Goal: Book appointment/travel/reservation

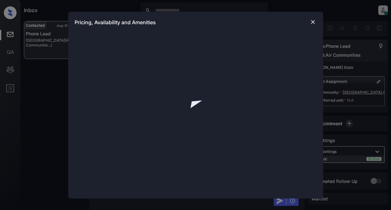
scroll to position [929, 0]
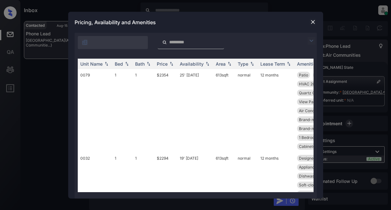
click at [310, 41] on img at bounding box center [311, 41] width 8 height 8
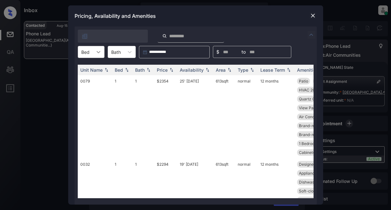
click at [103, 53] on div at bounding box center [98, 51] width 11 height 11
click at [87, 80] on div "2" at bounding box center [91, 78] width 27 height 11
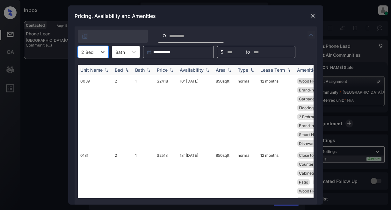
click at [166, 69] on div "Price" at bounding box center [162, 69] width 11 height 5
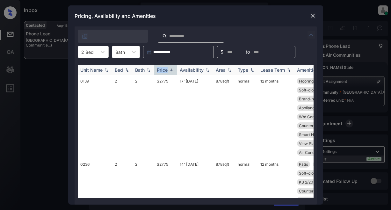
click at [166, 69] on div "Price" at bounding box center [162, 69] width 11 height 5
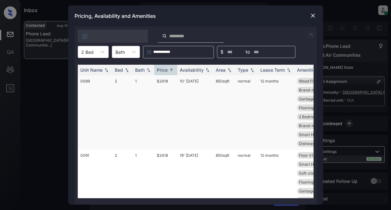
click at [164, 82] on td "$2418" at bounding box center [165, 112] width 23 height 74
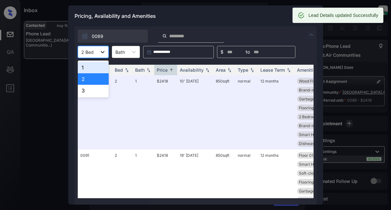
click at [104, 52] on icon at bounding box center [102, 52] width 6 height 6
click at [88, 92] on div "3" at bounding box center [93, 90] width 31 height 11
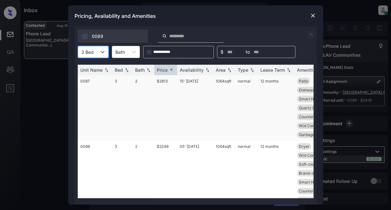
click at [160, 81] on td "$2813" at bounding box center [165, 107] width 23 height 65
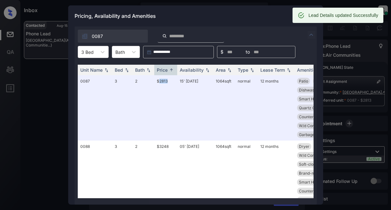
click at [309, 34] on img at bounding box center [311, 35] width 8 height 8
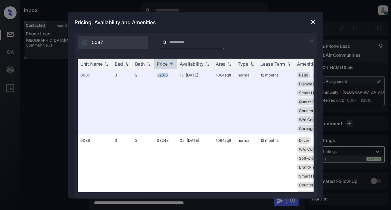
click at [310, 42] on img at bounding box center [311, 41] width 8 height 8
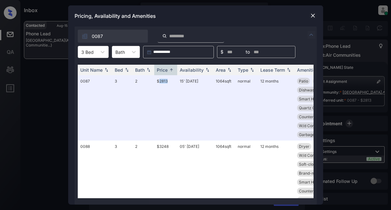
click at [308, 35] on img at bounding box center [311, 35] width 8 height 8
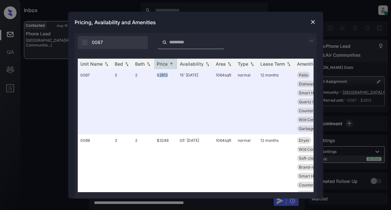
click at [310, 20] on img at bounding box center [313, 22] width 6 height 6
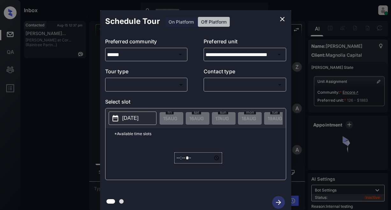
scroll to position [2132, 0]
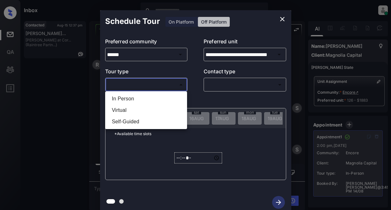
click at [142, 86] on body "Inbox Lyzzelle [PERSON_NAME] Online Set yourself offline Set yourself on break …" at bounding box center [195, 105] width 391 height 210
click at [126, 99] on li "In Person" at bounding box center [146, 98] width 79 height 11
type input "********"
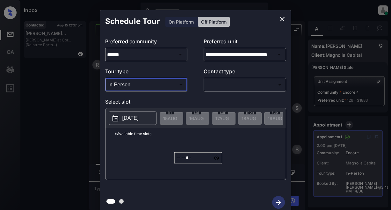
click at [212, 86] on body "Inbox Lyzzelle [PERSON_NAME] Online Set yourself offline Set yourself on break …" at bounding box center [195, 105] width 391 height 210
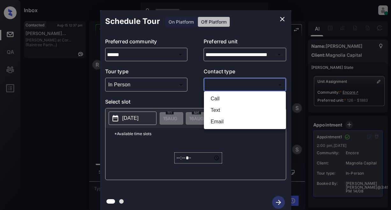
click at [213, 111] on li "Text" at bounding box center [244, 109] width 79 height 11
type input "****"
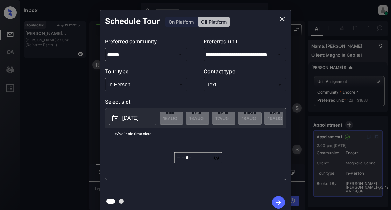
click at [135, 118] on p "[DATE]" at bounding box center [130, 118] width 16 height 8
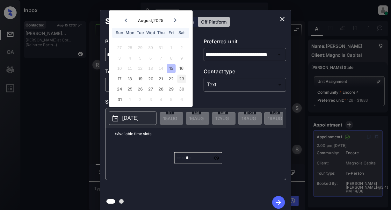
click at [184, 80] on div "23" at bounding box center [181, 79] width 9 height 9
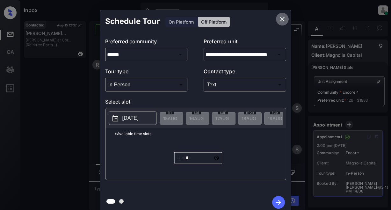
click at [281, 18] on icon "close" at bounding box center [282, 19] width 4 height 4
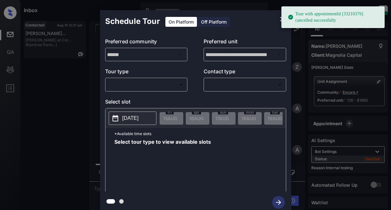
scroll to position [2218, 0]
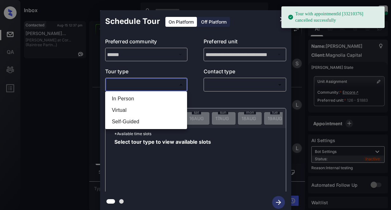
click at [142, 87] on body "Tour with appointmentId [33210376] cancelled successfully Inbox Lyzzelle M. Cer…" at bounding box center [195, 105] width 391 height 210
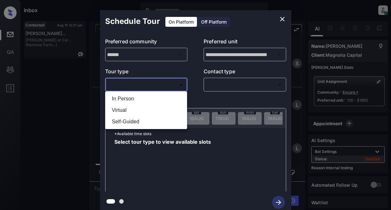
drag, startPoint x: 124, startPoint y: 98, endPoint x: 195, endPoint y: 79, distance: 73.5
click at [125, 97] on li "In Person" at bounding box center [146, 98] width 79 height 11
type input "********"
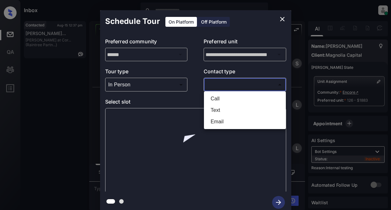
scroll to position [2259, 0]
click at [217, 83] on body "Inbox Lyzzelle [PERSON_NAME] Online Set yourself offline Set yourself on break …" at bounding box center [195, 105] width 391 height 210
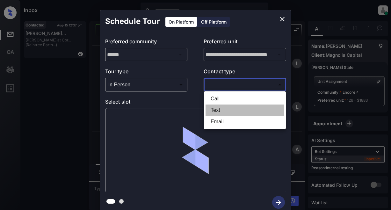
drag, startPoint x: 218, startPoint y: 110, endPoint x: 215, endPoint y: 103, distance: 7.6
click at [218, 108] on li "Text" at bounding box center [244, 109] width 79 height 11
type input "****"
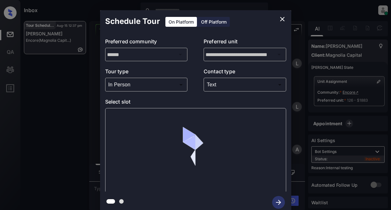
click at [144, 127] on div at bounding box center [195, 150] width 181 height 85
drag, startPoint x: 170, startPoint y: 111, endPoint x: 223, endPoint y: 81, distance: 60.9
click at [175, 108] on div at bounding box center [195, 150] width 181 height 85
click at [283, 20] on icon "close" at bounding box center [282, 19] width 4 height 4
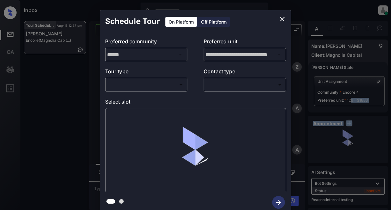
scroll to position [2259, 0]
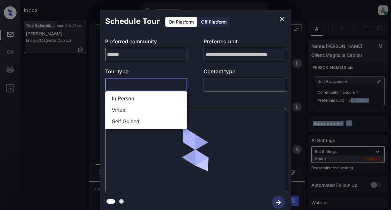
drag, startPoint x: 134, startPoint y: 82, endPoint x: 139, endPoint y: 82, distance: 4.5
click at [135, 82] on body "Inbox Lyzzelle M. Ceralde Online Set yourself offline Set yourself on break Pro…" at bounding box center [195, 105] width 391 height 210
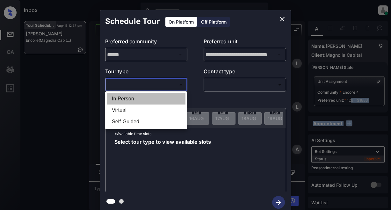
drag, startPoint x: 133, startPoint y: 100, endPoint x: 141, endPoint y: 100, distance: 8.0
click at [133, 100] on li "In Person" at bounding box center [146, 98] width 79 height 11
type input "********"
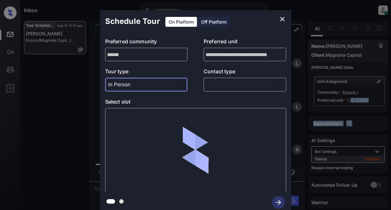
click at [228, 84] on body "Inbox Lyzzelle M. Ceralde Online Set yourself offline Set yourself on break Pro…" at bounding box center [195, 105] width 391 height 210
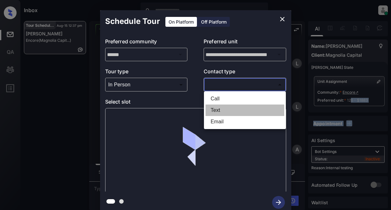
click at [216, 110] on li "Text" at bounding box center [244, 109] width 79 height 11
type input "****"
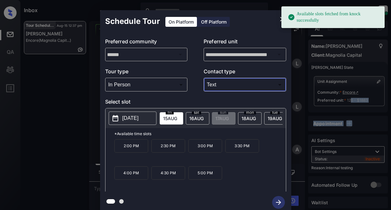
click at [133, 117] on p "[DATE]" at bounding box center [130, 118] width 16 height 8
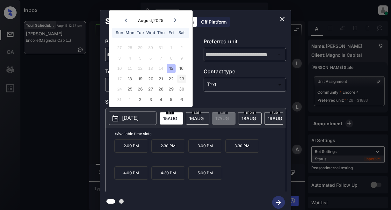
click at [183, 81] on div "23" at bounding box center [181, 79] width 9 height 9
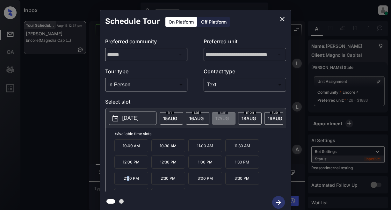
drag, startPoint x: 128, startPoint y: 182, endPoint x: 139, endPoint y: 178, distance: 11.3
click at [129, 181] on p "2:00 PM" at bounding box center [131, 178] width 34 height 13
click at [277, 197] on icon "button" at bounding box center [278, 202] width 13 height 13
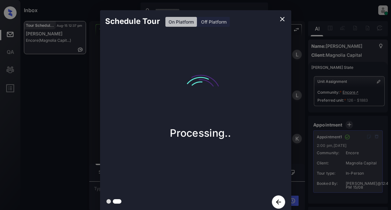
scroll to position [2437, 0]
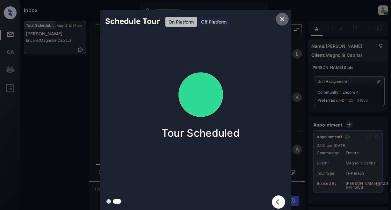
click at [283, 18] on icon "close" at bounding box center [282, 19] width 8 height 8
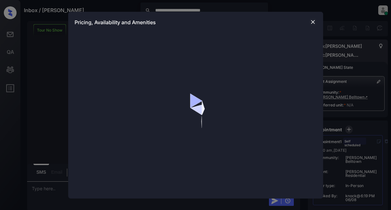
scroll to position [96, 0]
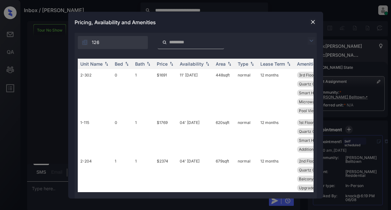
click at [309, 42] on img at bounding box center [311, 41] width 8 height 8
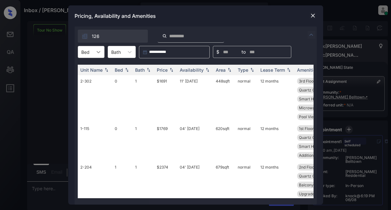
drag, startPoint x: 98, startPoint y: 55, endPoint x: 102, endPoint y: 55, distance: 3.8
click at [98, 55] on div at bounding box center [98, 51] width 11 height 11
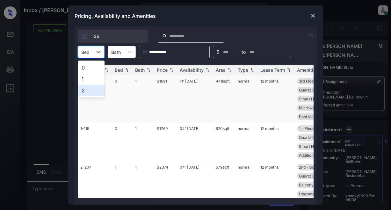
click at [86, 90] on div "2" at bounding box center [91, 90] width 27 height 11
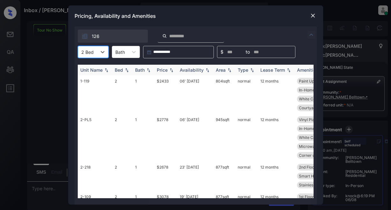
click at [163, 68] on div "Price" at bounding box center [162, 69] width 11 height 5
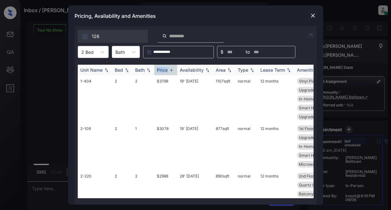
click at [163, 68] on div "Price" at bounding box center [162, 69] width 11 height 5
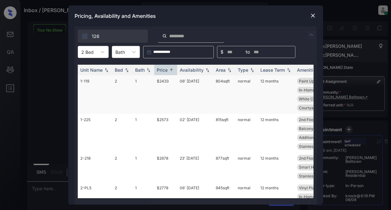
click at [164, 83] on td "$2433" at bounding box center [165, 94] width 23 height 39
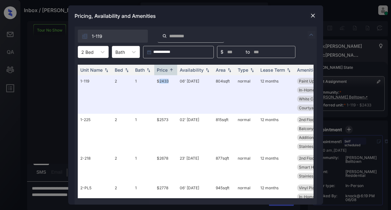
click at [310, 15] on img at bounding box center [313, 15] width 6 height 6
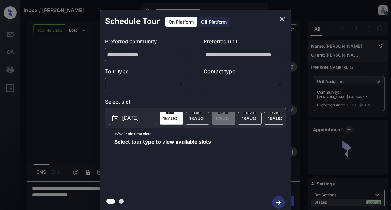
scroll to position [96, 0]
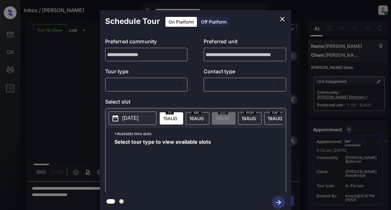
click at [146, 84] on body "**********" at bounding box center [195, 105] width 391 height 210
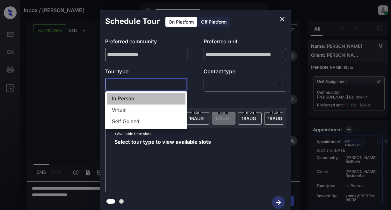
drag, startPoint x: 125, startPoint y: 100, endPoint x: 185, endPoint y: 88, distance: 60.5
click at [127, 100] on li "In Person" at bounding box center [146, 98] width 79 height 11
type input "********"
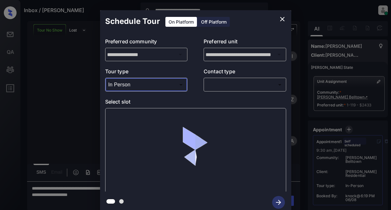
click at [219, 80] on body "**********" at bounding box center [195, 105] width 391 height 210
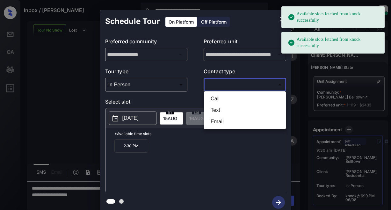
click at [217, 111] on li "Text" at bounding box center [244, 109] width 79 height 11
type input "****"
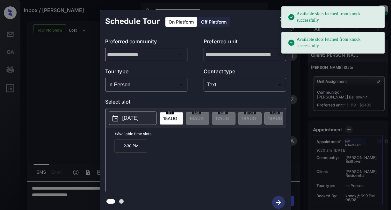
click at [130, 119] on p "[DATE]" at bounding box center [130, 118] width 16 height 8
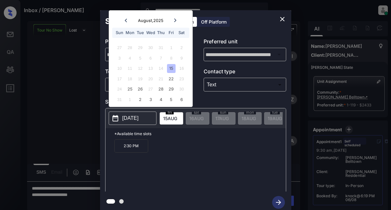
click at [207, 99] on p "Select slot" at bounding box center [195, 103] width 181 height 10
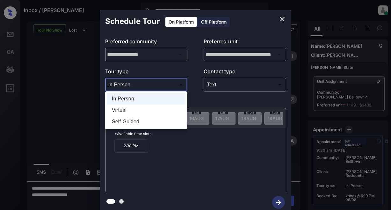
drag, startPoint x: 122, startPoint y: 86, endPoint x: 131, endPoint y: 87, distance: 8.3
click at [124, 86] on body "**********" at bounding box center [195, 105] width 391 height 210
click at [117, 110] on li "Virtual" at bounding box center [146, 109] width 79 height 11
type input "*******"
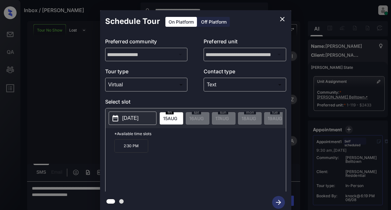
click at [133, 119] on p "[DATE]" at bounding box center [130, 118] width 16 height 8
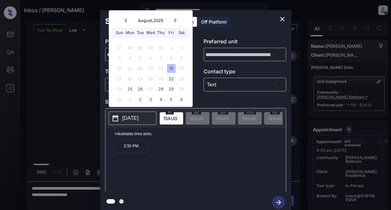
click at [172, 78] on div "22" at bounding box center [171, 79] width 9 height 9
click at [169, 80] on div "22" at bounding box center [171, 79] width 9 height 9
click at [171, 67] on div "15" at bounding box center [171, 68] width 9 height 9
click at [126, 149] on p "2:30 PM" at bounding box center [131, 145] width 34 height 13
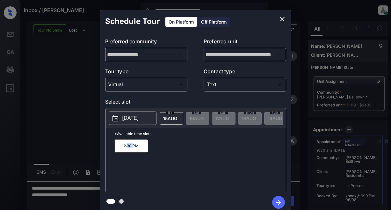
click at [126, 149] on p "2:30 PM" at bounding box center [131, 145] width 34 height 13
click at [217, 162] on div "2:30 PM" at bounding box center [199, 164] width 171 height 51
click at [270, 80] on body "**********" at bounding box center [195, 105] width 391 height 210
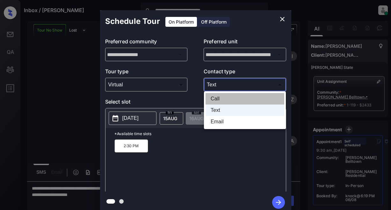
click at [217, 99] on li "Call" at bounding box center [244, 98] width 79 height 11
type input "****"
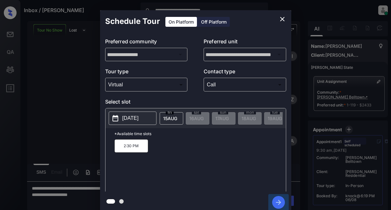
click at [279, 203] on icon "button" at bounding box center [278, 202] width 5 height 5
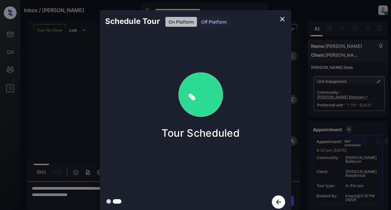
click at [278, 18] on icon "close" at bounding box center [282, 19] width 8 height 8
